Goal: Task Accomplishment & Management: Use online tool/utility

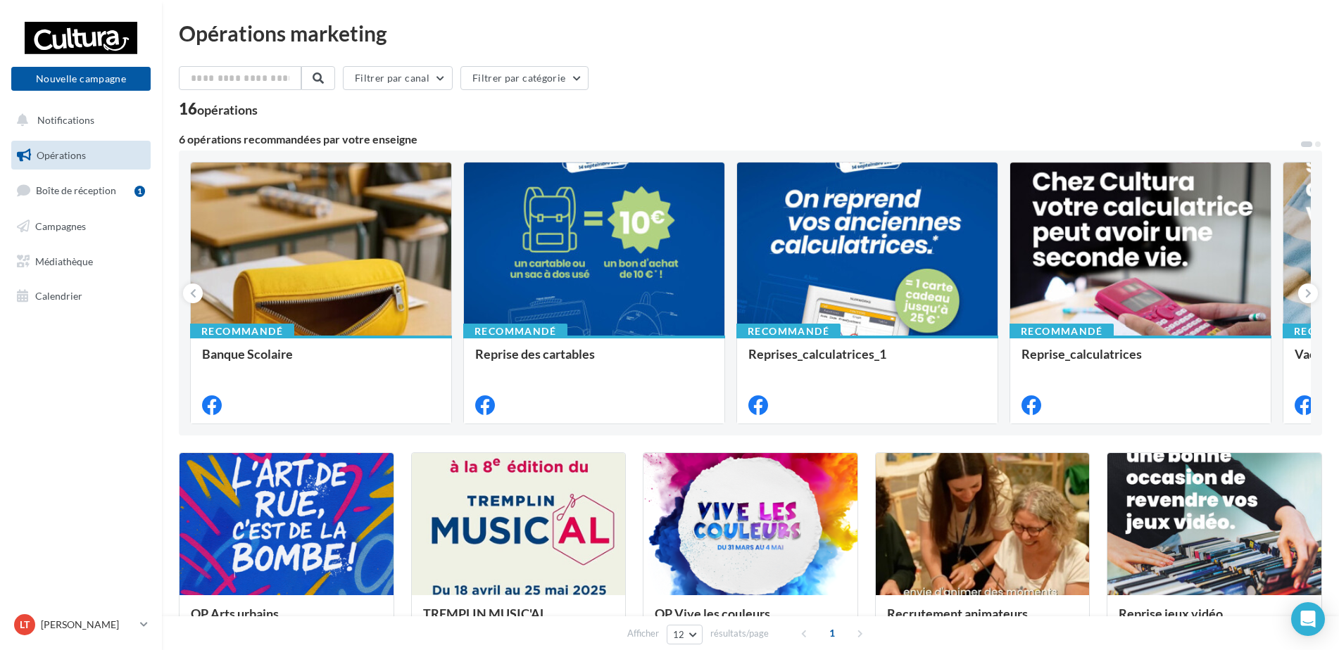
click at [564, 103] on div "16 opérations" at bounding box center [750, 110] width 1143 height 18
click at [90, 230] on link "Campagnes" at bounding box center [80, 227] width 145 height 30
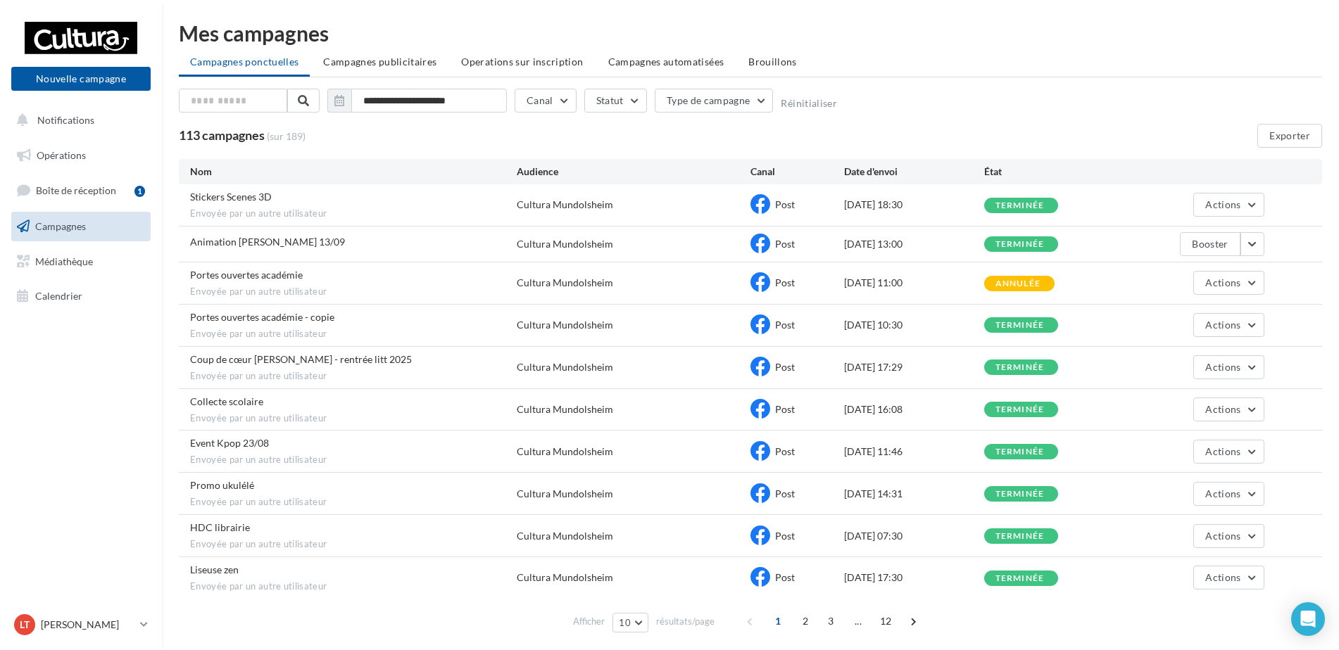
click at [436, 128] on div "113 campagnes (sur 189) Exporter" at bounding box center [750, 136] width 1143 height 24
click at [845, 105] on div "**********" at bounding box center [750, 104] width 1143 height 30
click at [748, 66] on span "Brouillons" at bounding box center [772, 62] width 49 height 12
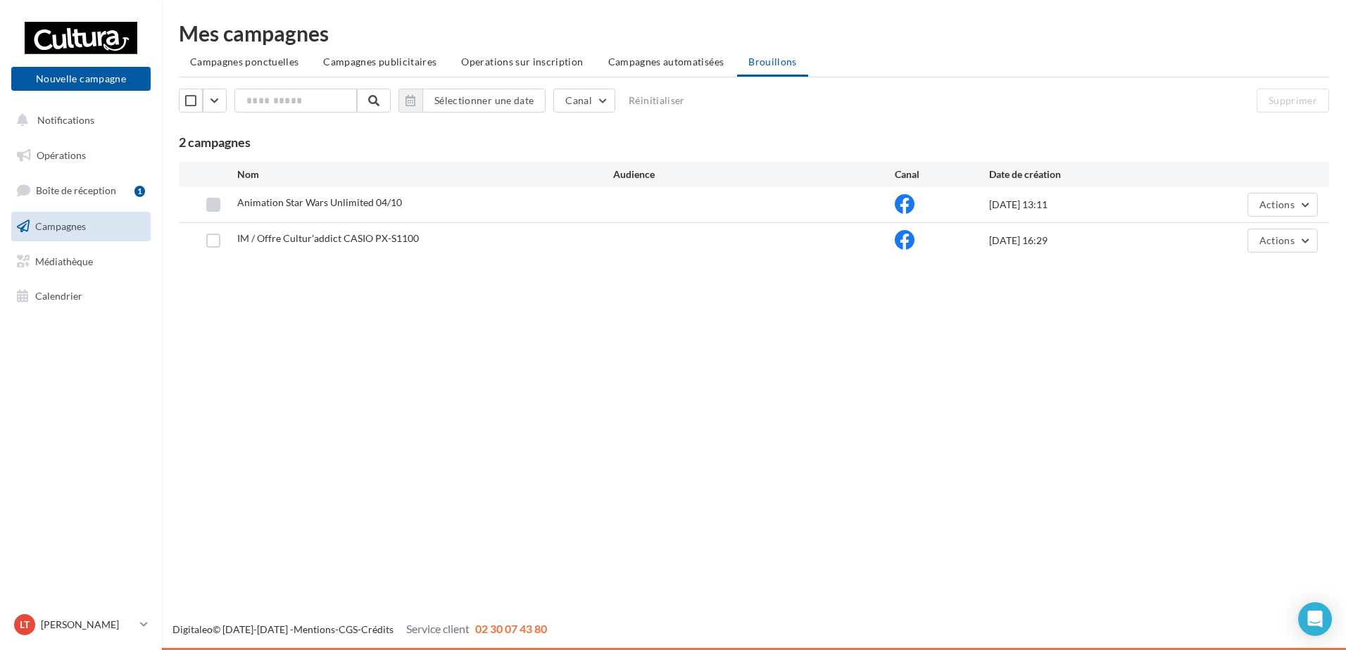
click at [213, 210] on label at bounding box center [213, 205] width 14 height 14
click at [1276, 208] on span "Actions" at bounding box center [1276, 204] width 35 height 12
click at [1233, 237] on button "Editer" at bounding box center [1247, 238] width 141 height 37
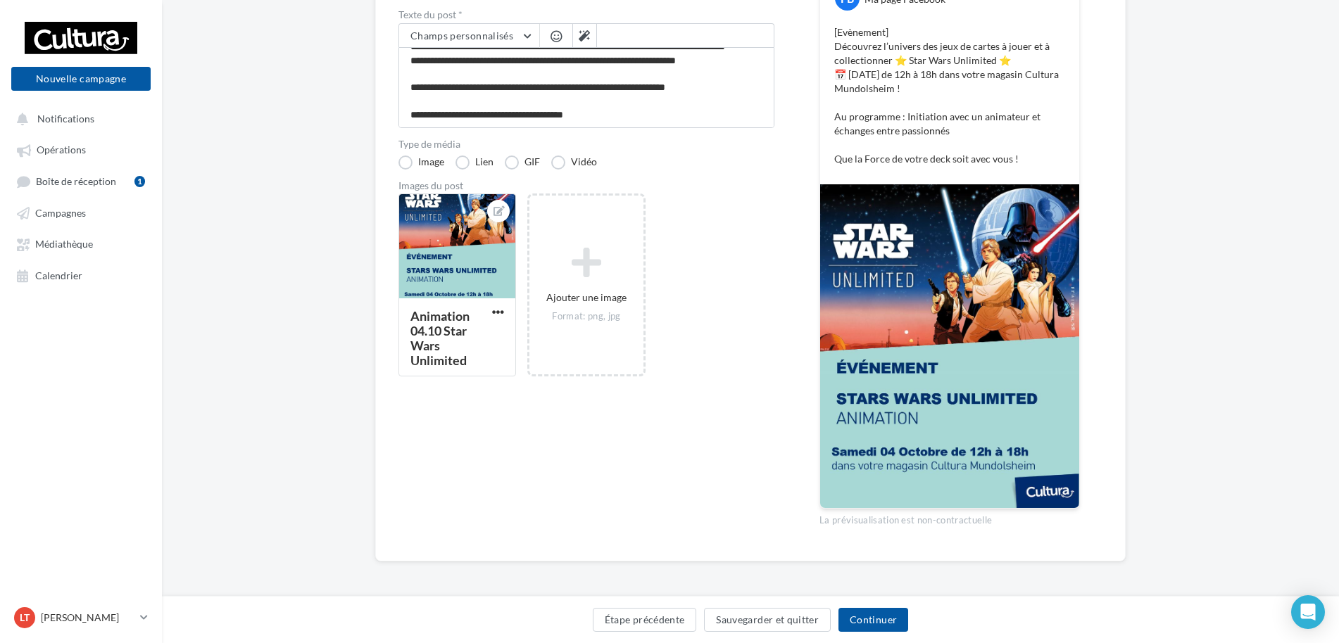
scroll to position [209, 0]
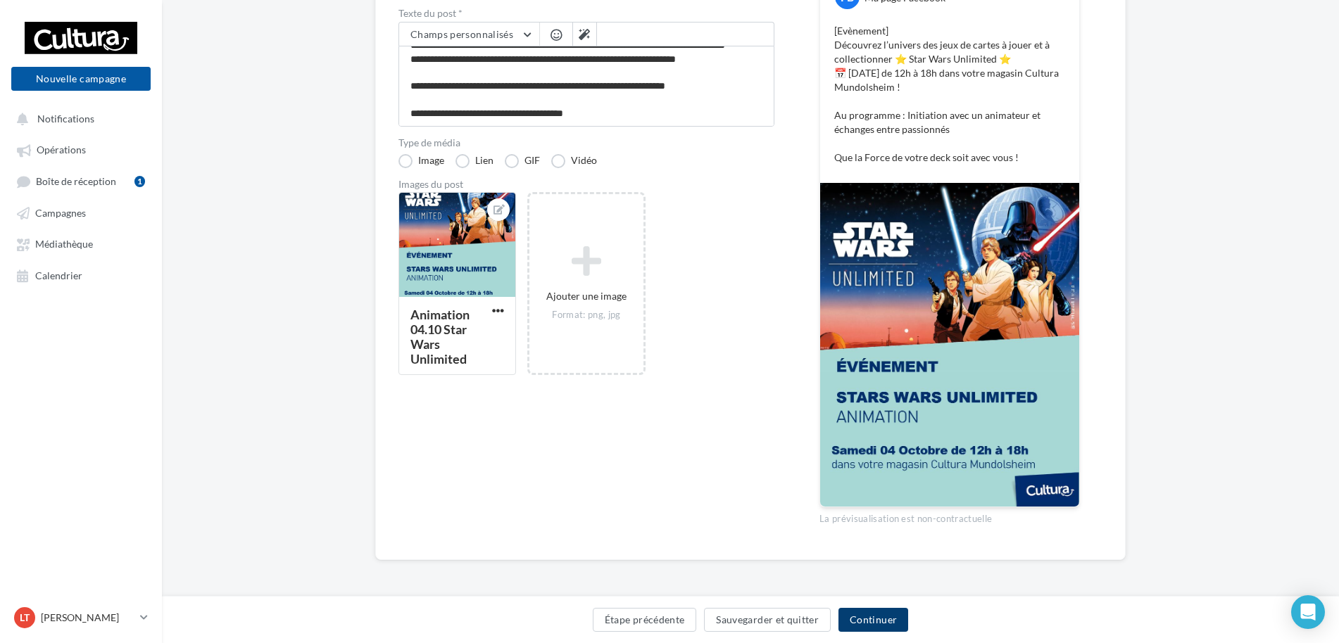
click at [861, 621] on button "Continuer" at bounding box center [873, 620] width 70 height 24
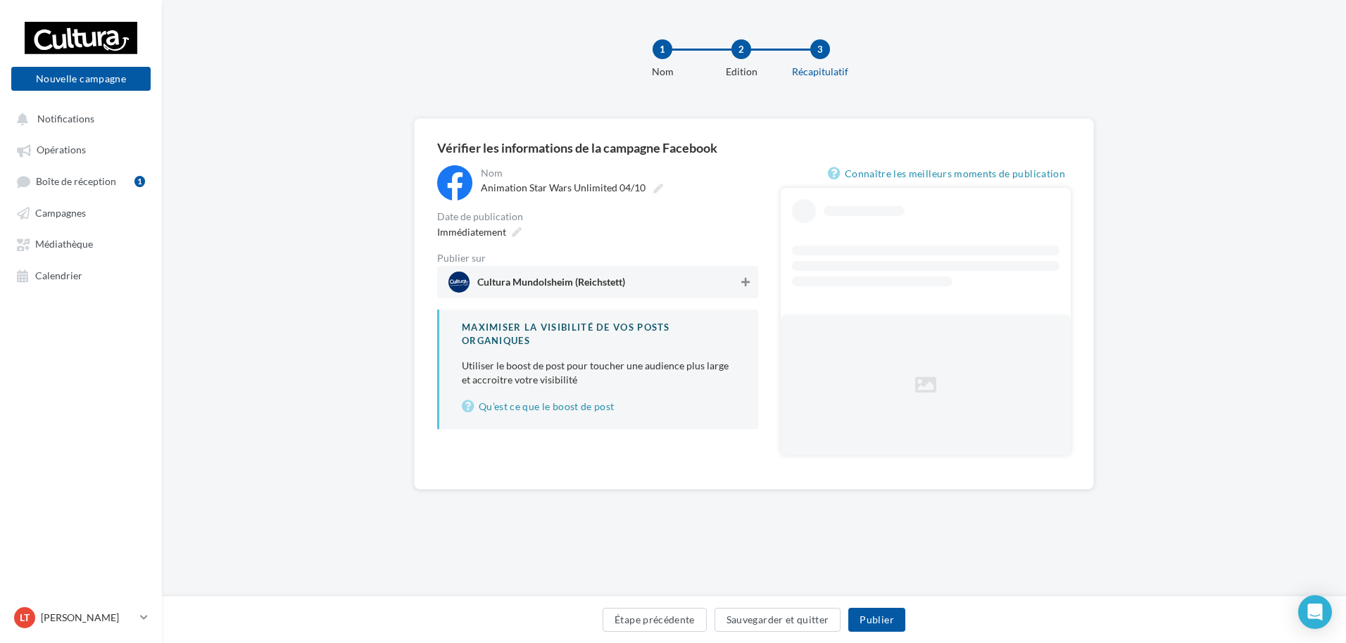
click at [738, 279] on button at bounding box center [745, 282] width 14 height 17
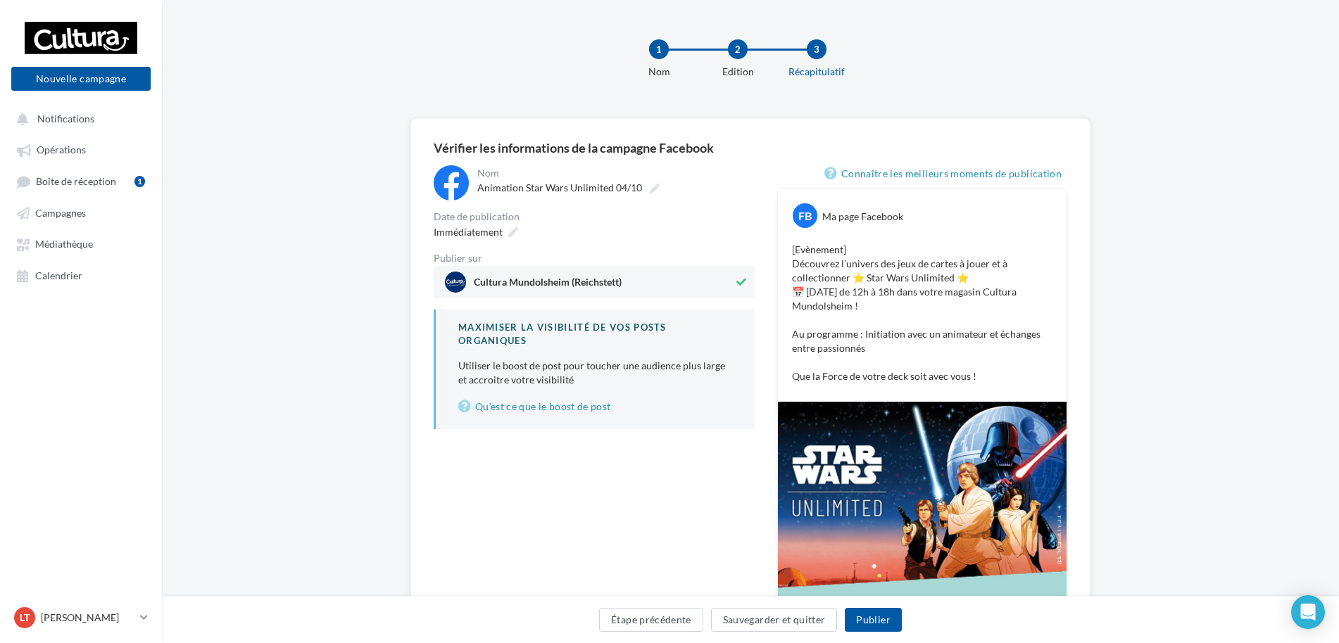
click at [664, 504] on div "**********" at bounding box center [594, 473] width 321 height 616
click at [505, 237] on div "Immédiatement" at bounding box center [474, 232] width 93 height 20
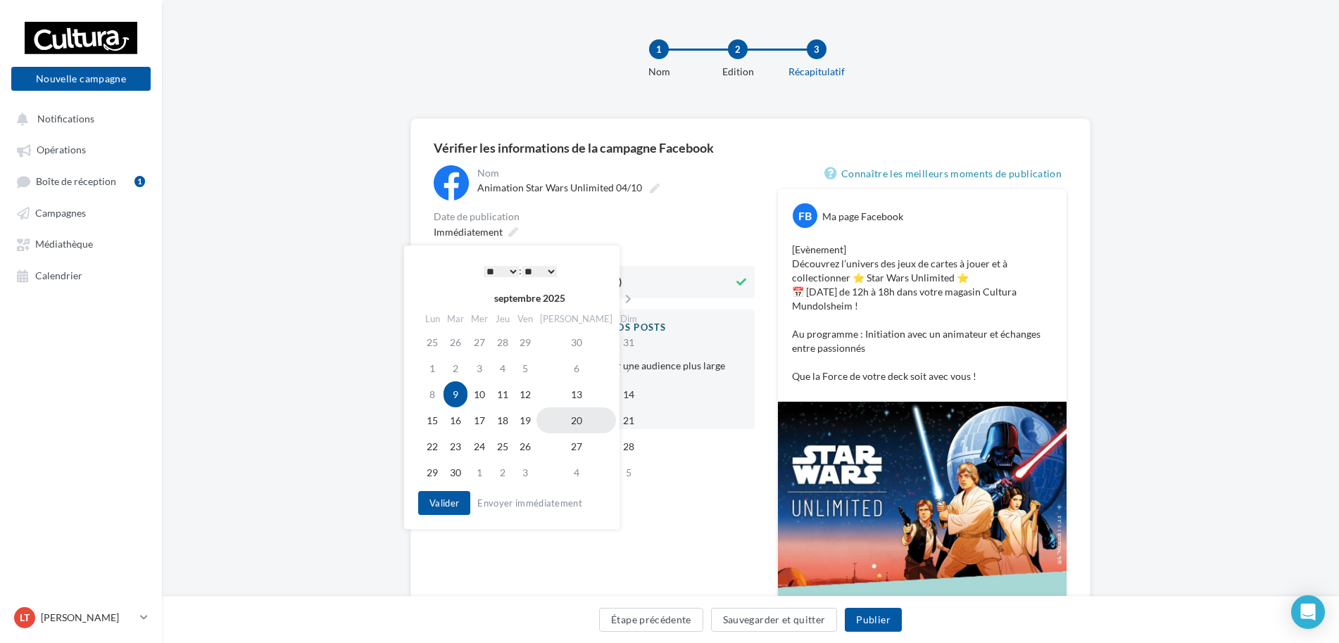
click at [560, 422] on td "20" at bounding box center [576, 420] width 80 height 26
click at [452, 491] on button "Valider" at bounding box center [444, 503] width 52 height 24
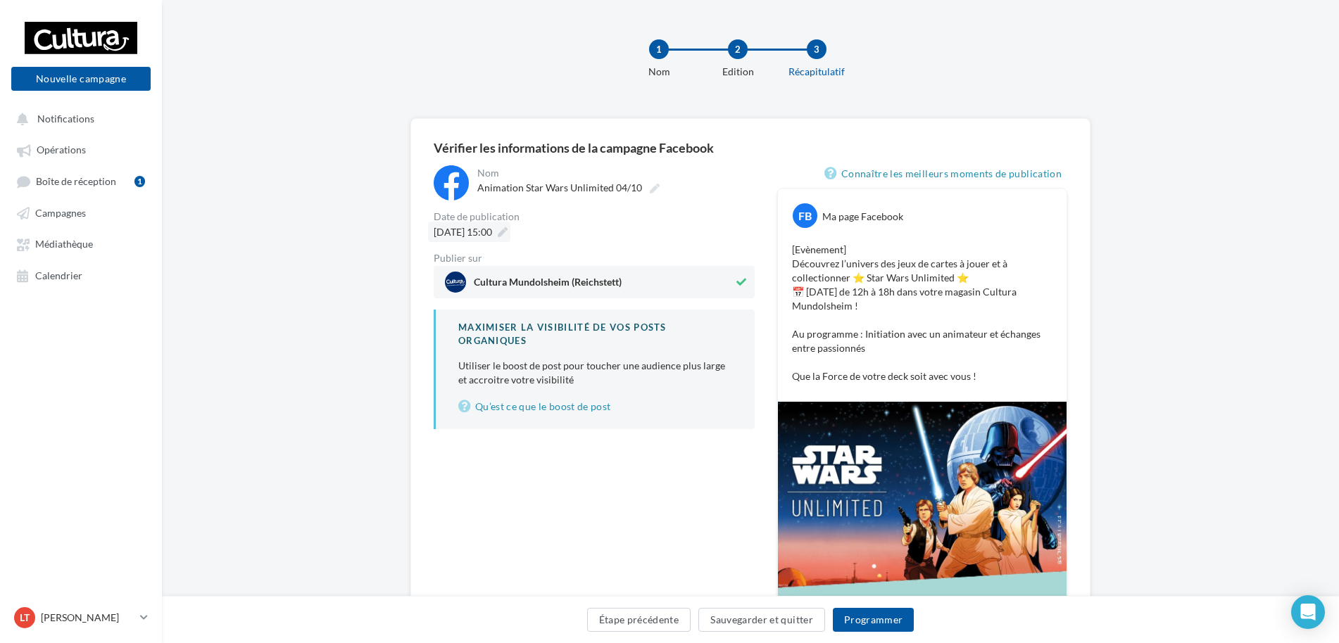
click at [507, 234] on icon at bounding box center [503, 232] width 10 height 10
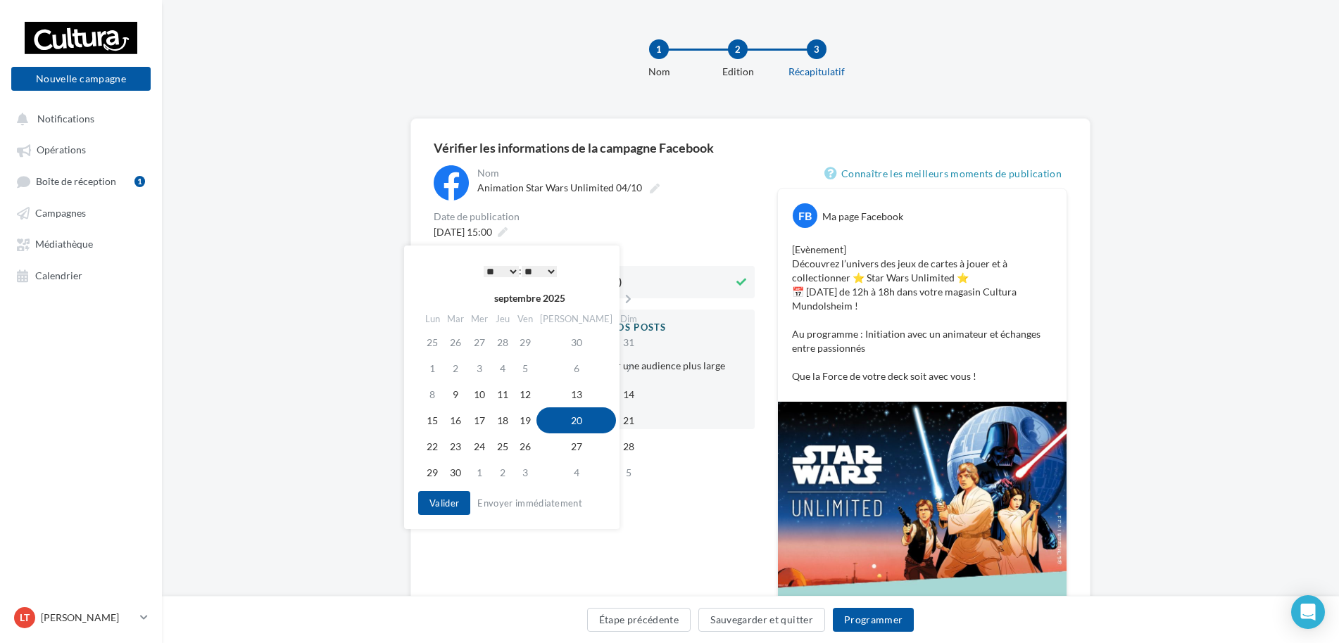
click at [509, 272] on select "* * * * * * * * * * ** ** ** ** ** ** ** ** ** ** ** ** ** **" at bounding box center [500, 271] width 35 height 11
click at [455, 502] on button "Valider" at bounding box center [444, 503] width 52 height 24
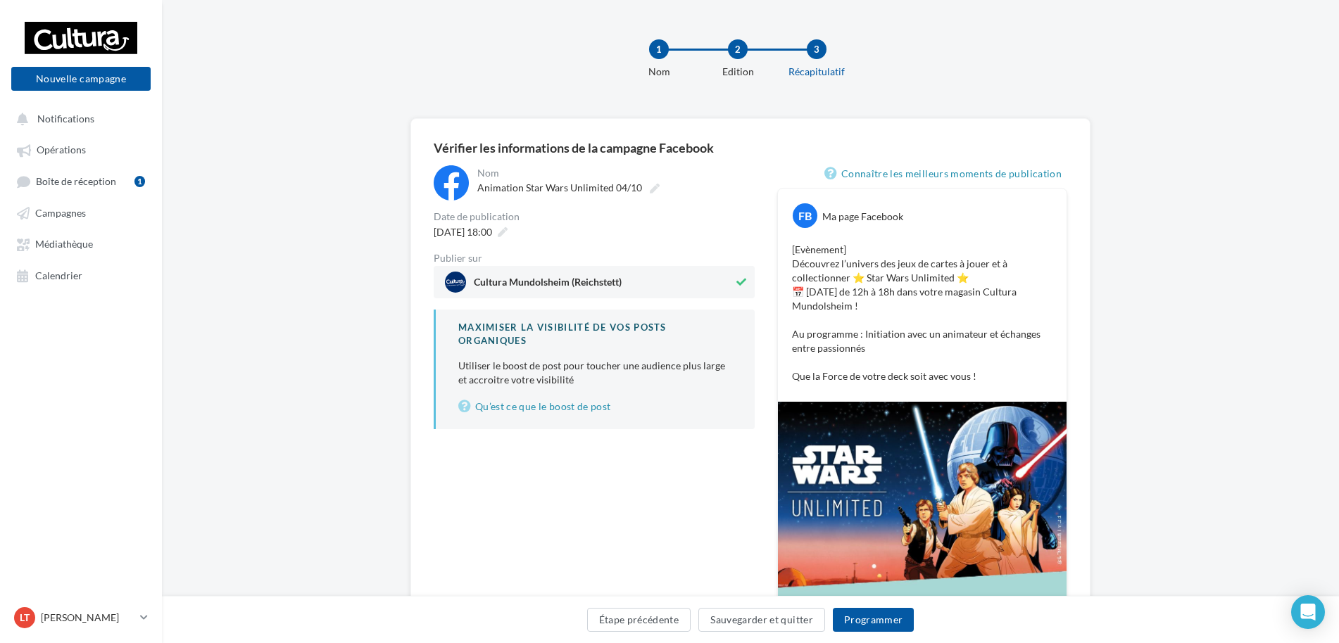
click at [543, 480] on div "**********" at bounding box center [594, 473] width 321 height 616
click at [890, 619] on button "Programmer" at bounding box center [874, 620] width 82 height 24
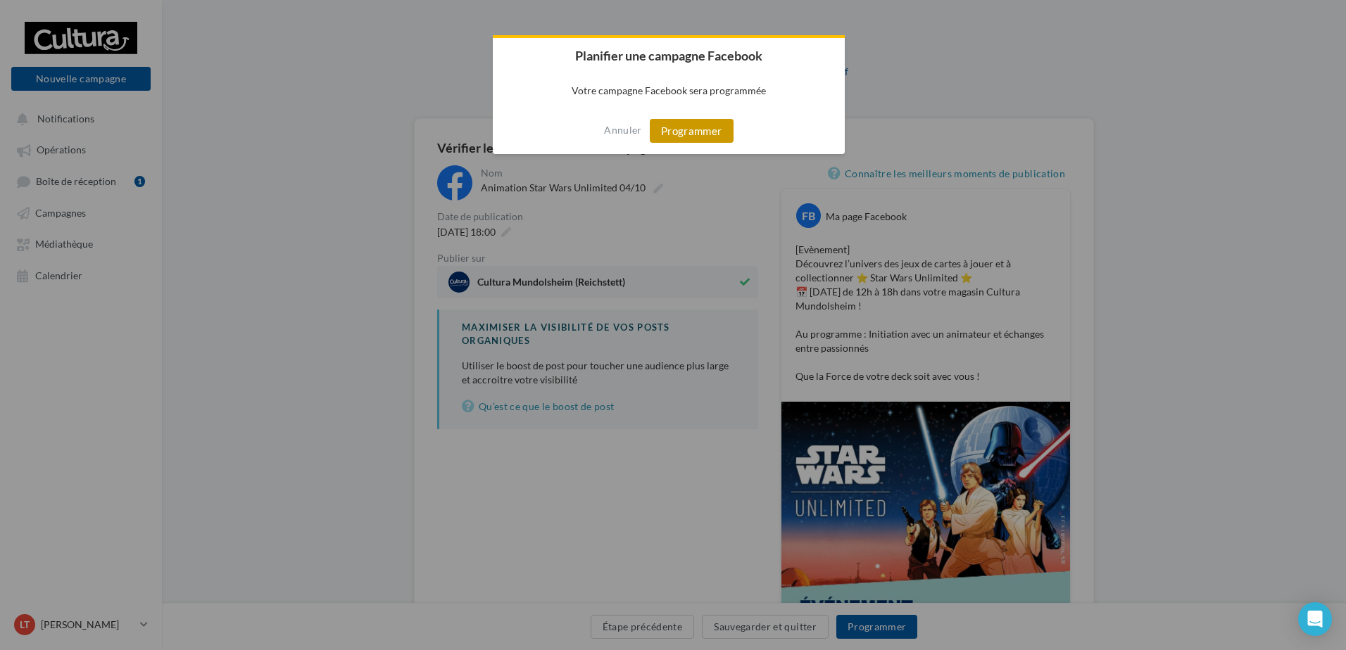
click at [714, 130] on button "Programmer" at bounding box center [692, 131] width 84 height 24
click at [1208, 297] on div at bounding box center [673, 325] width 1346 height 650
